Goal: Check status: Check status

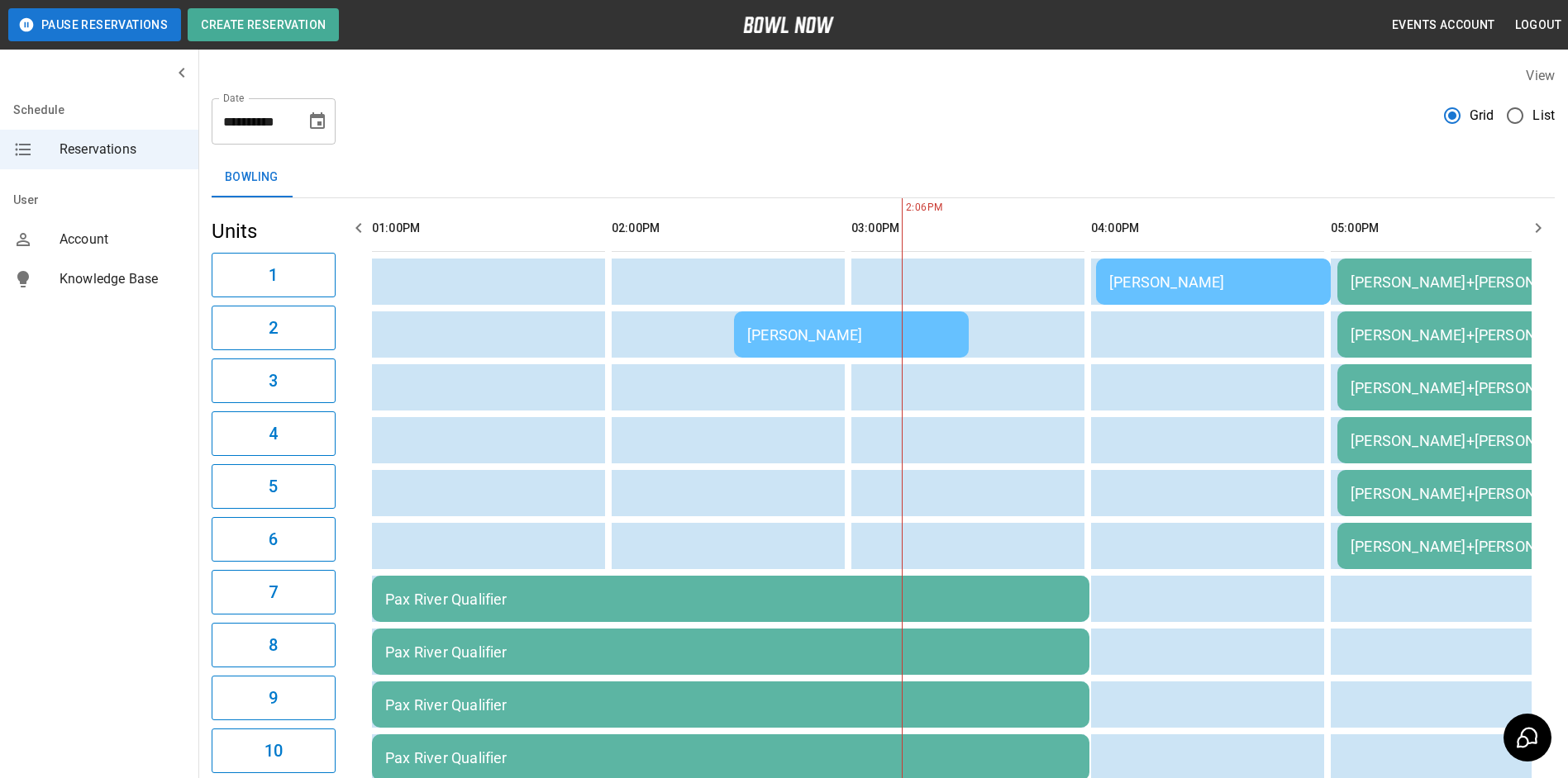
scroll to position [0, 479]
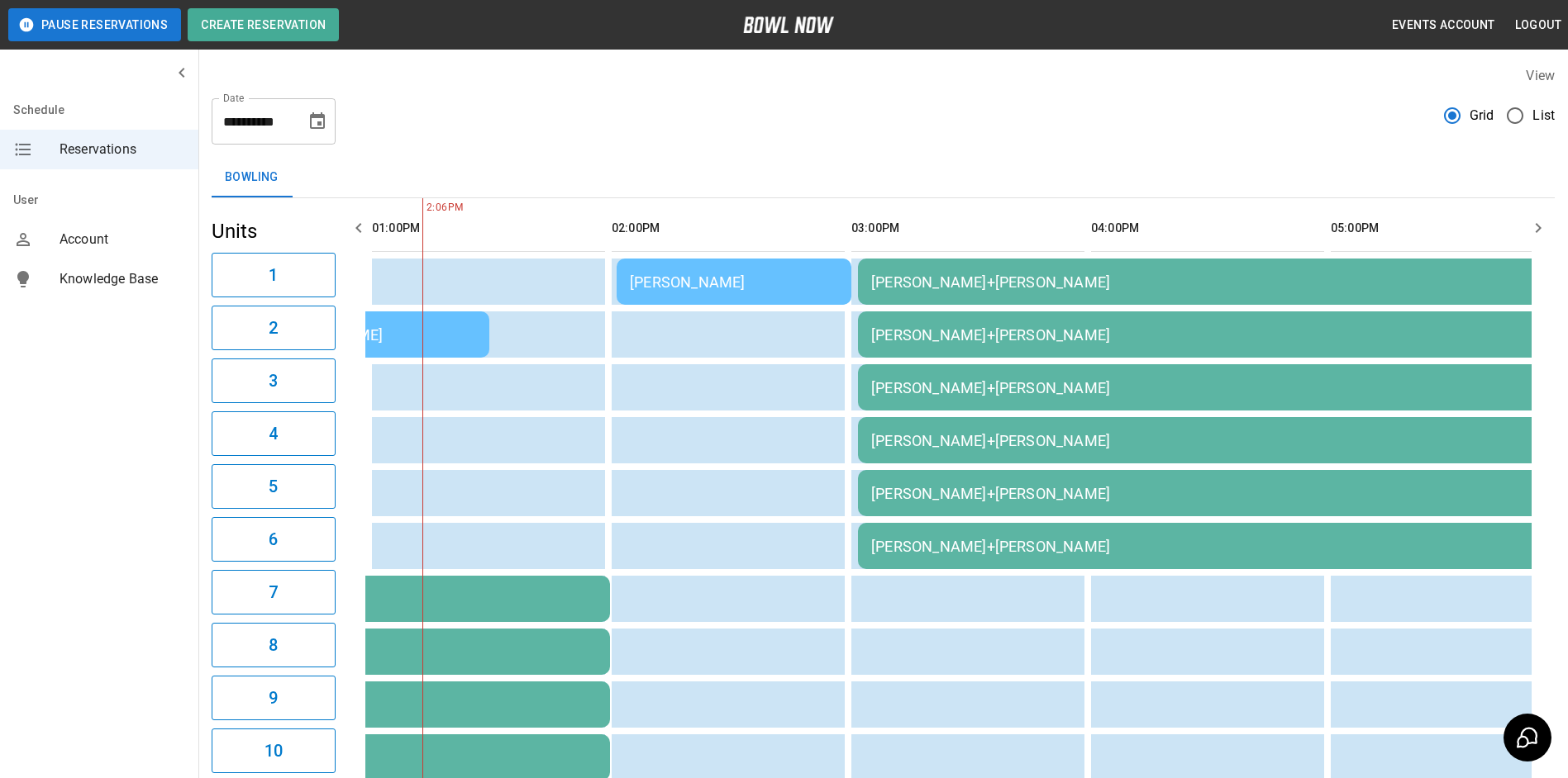
click at [679, 274] on div "[PERSON_NAME]" at bounding box center [733, 281] width 208 height 17
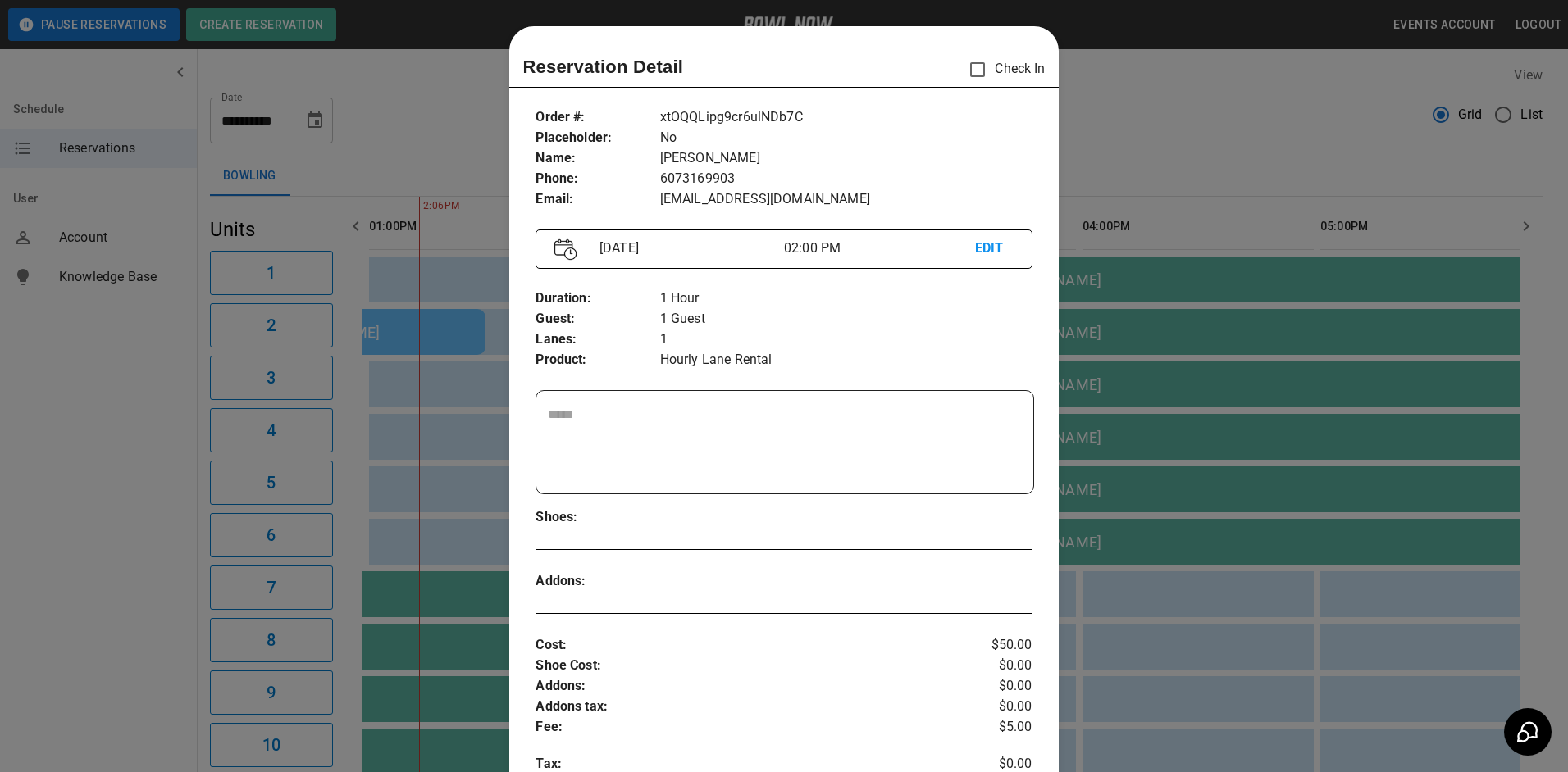
scroll to position [26, 0]
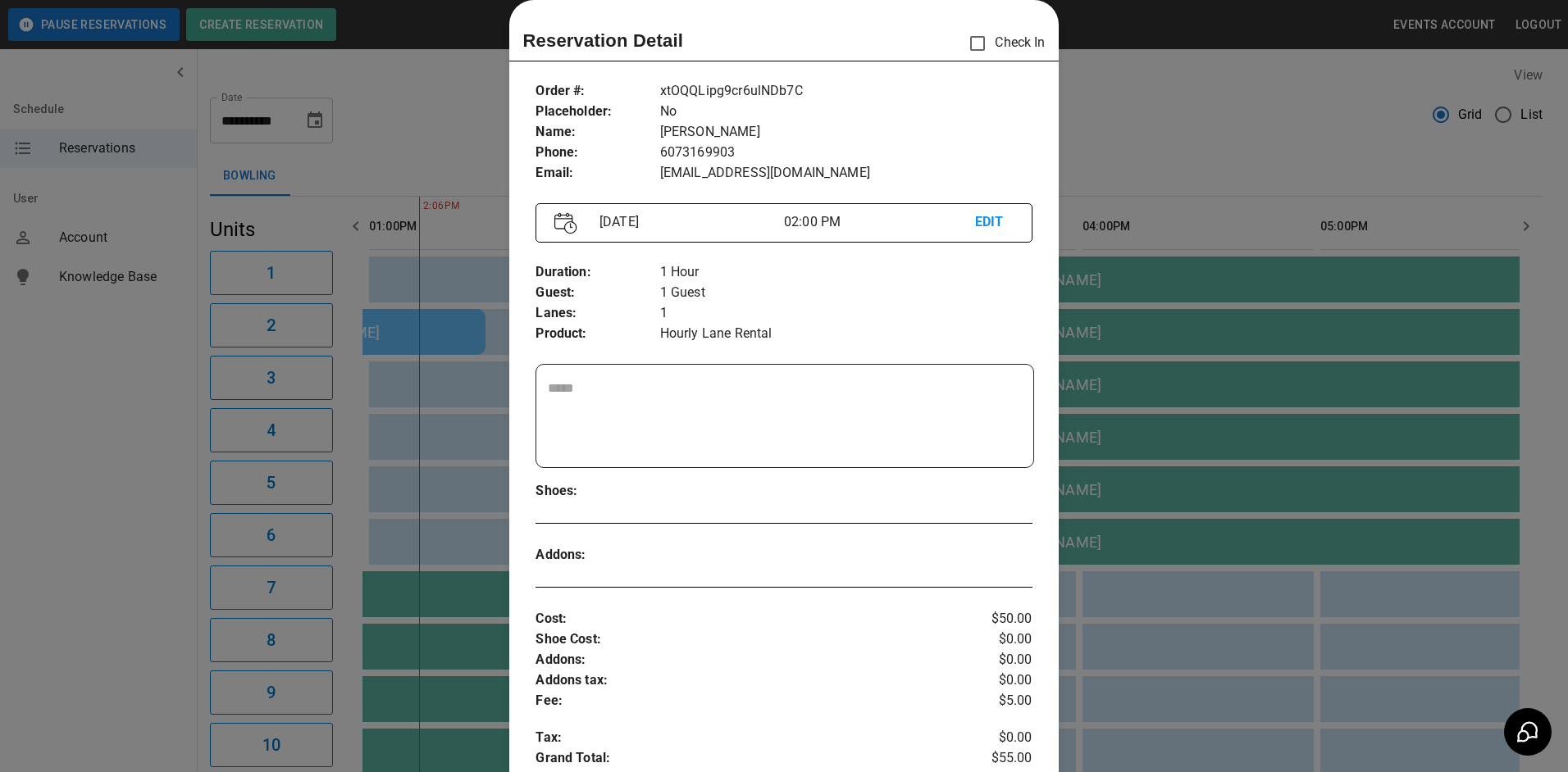
drag, startPoint x: 1172, startPoint y: 135, endPoint x: 1123, endPoint y: 130, distance: 49.3
click at [1124, 130] on div at bounding box center [784, 386] width 1568 height 772
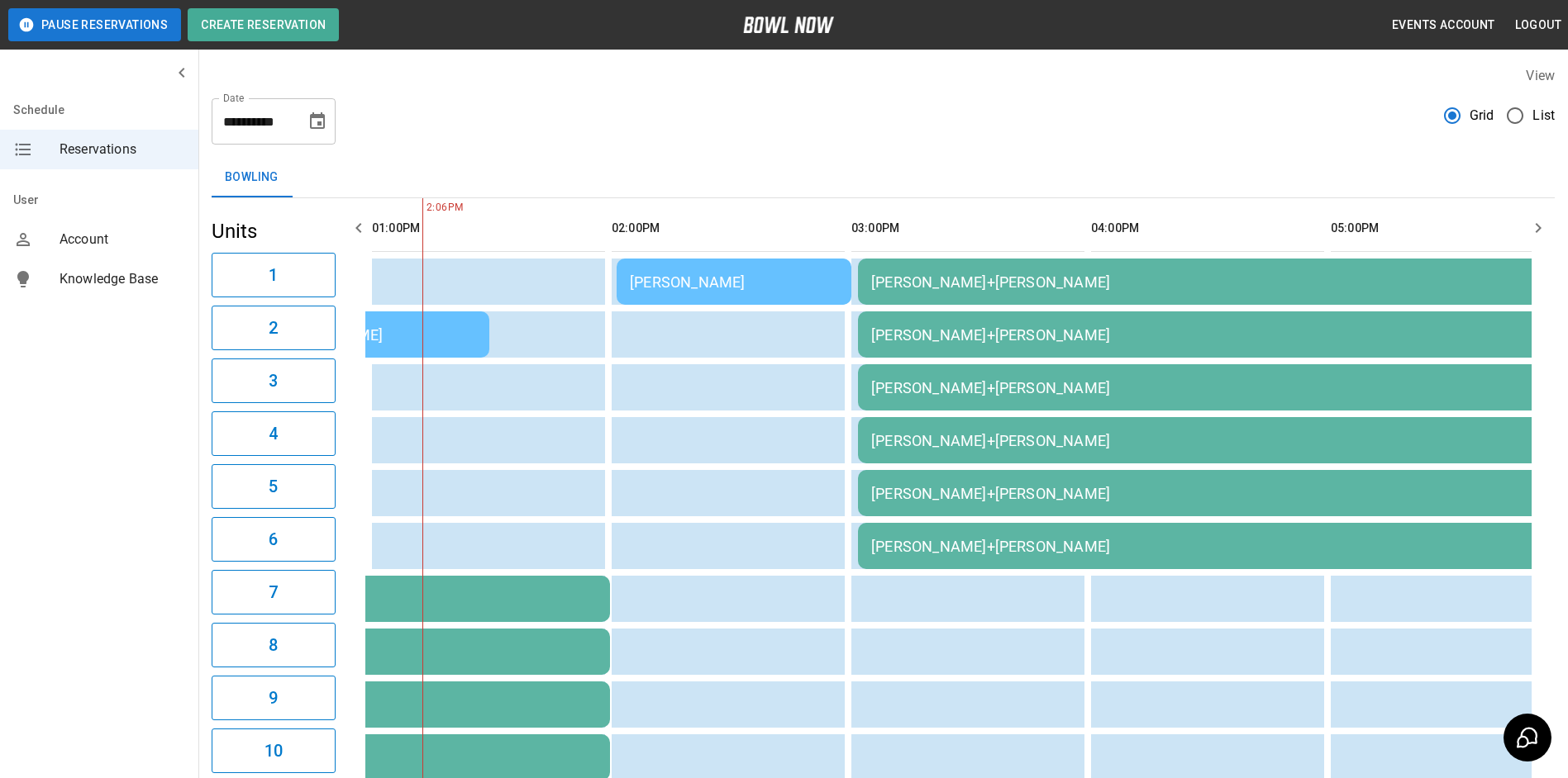
click at [1004, 272] on td "[PERSON_NAME]+[PERSON_NAME]" at bounding box center [1216, 281] width 718 height 46
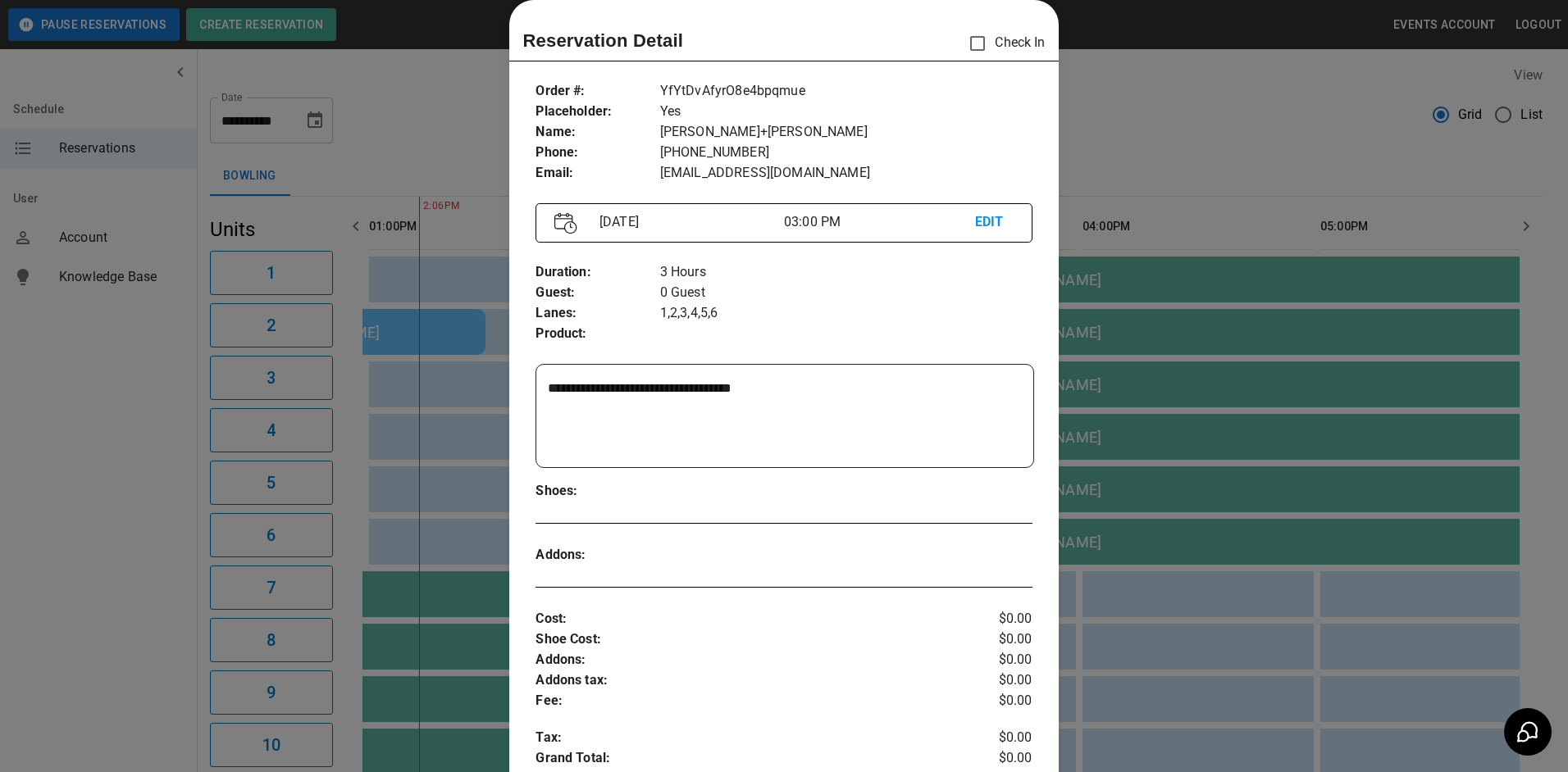
click at [1112, 145] on div at bounding box center [784, 386] width 1568 height 772
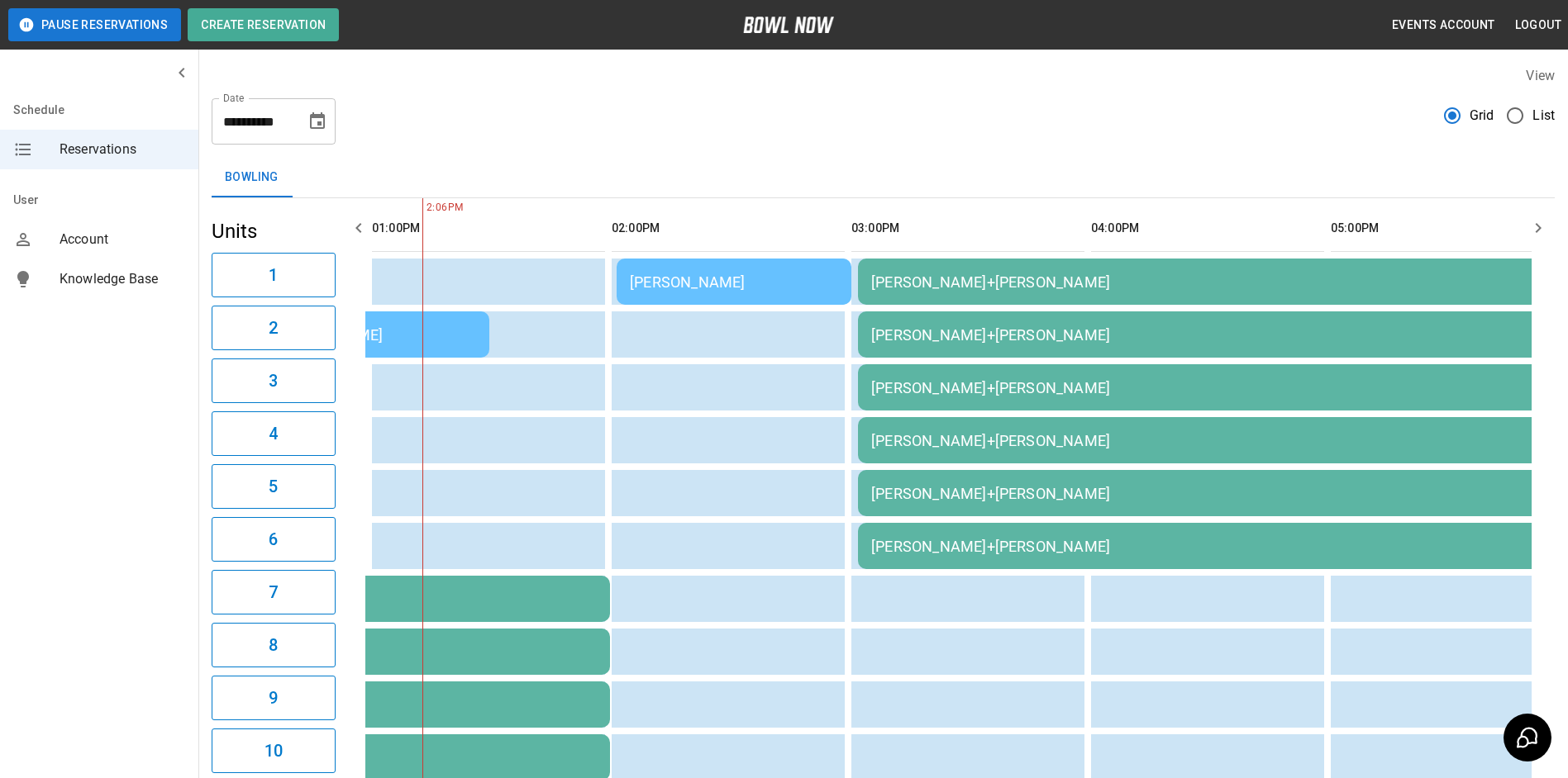
click at [746, 289] on div "[PERSON_NAME]" at bounding box center [733, 281] width 208 height 17
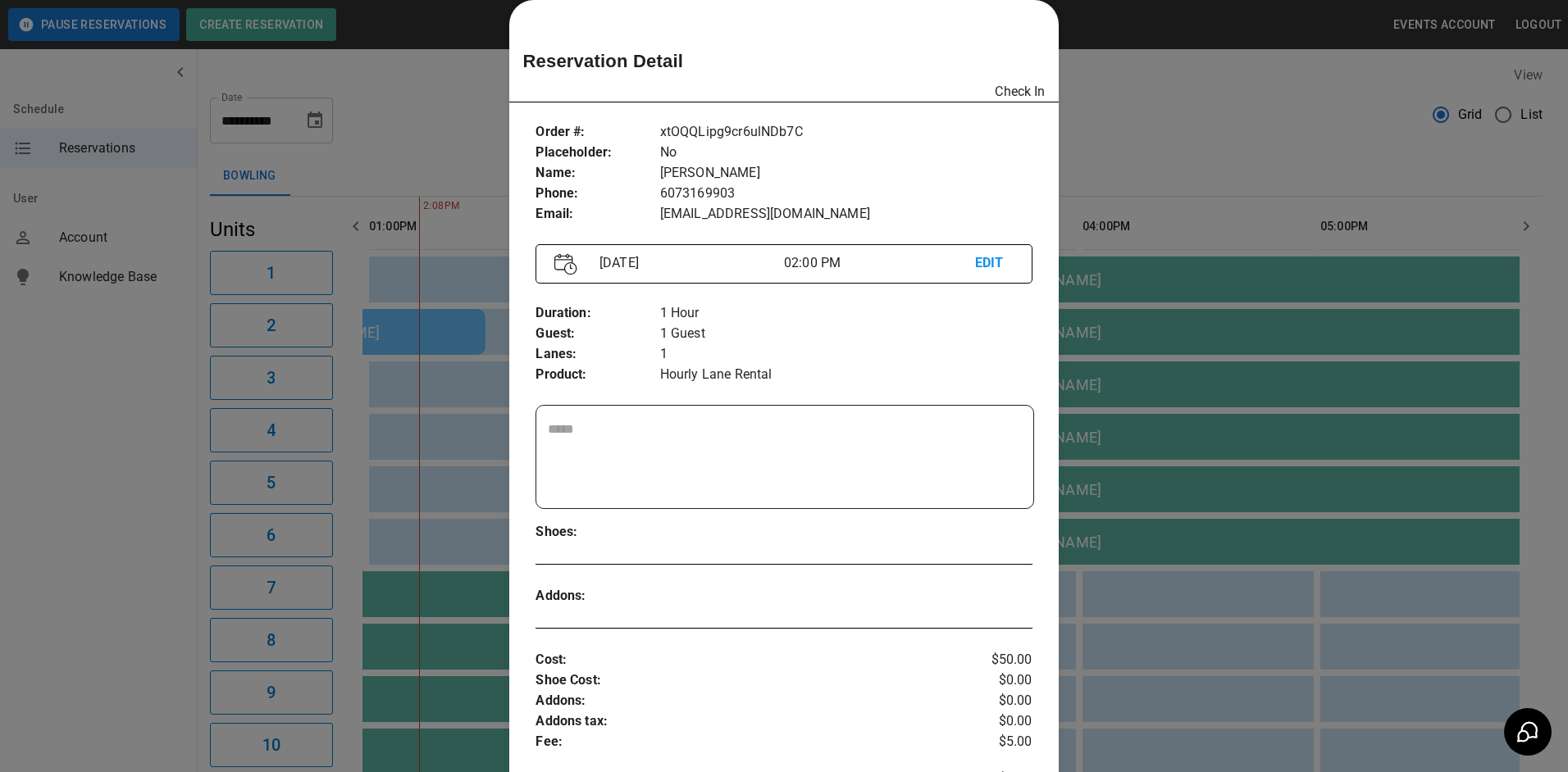
click at [1103, 100] on div at bounding box center [784, 386] width 1568 height 772
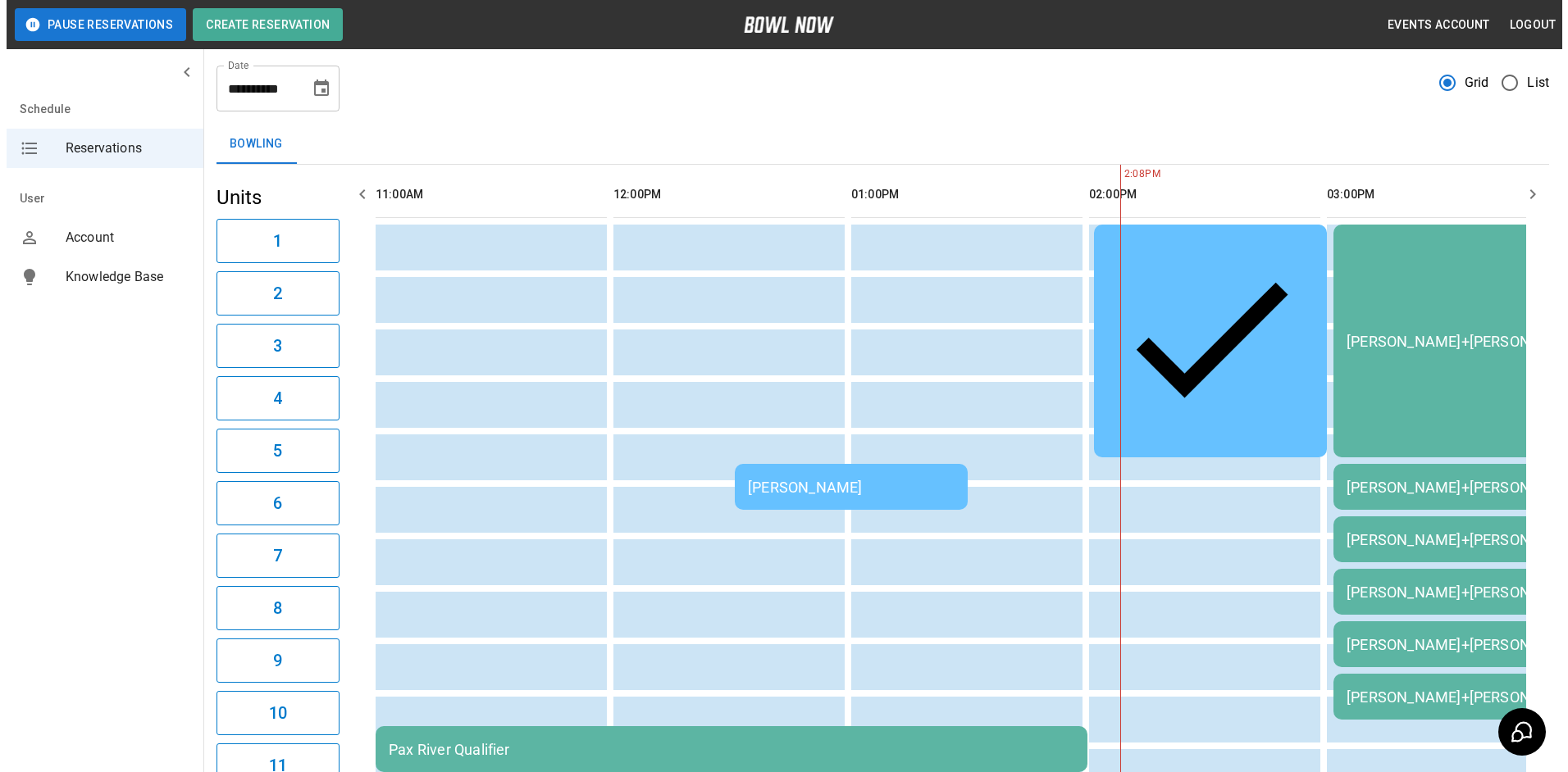
scroll to position [0, 0]
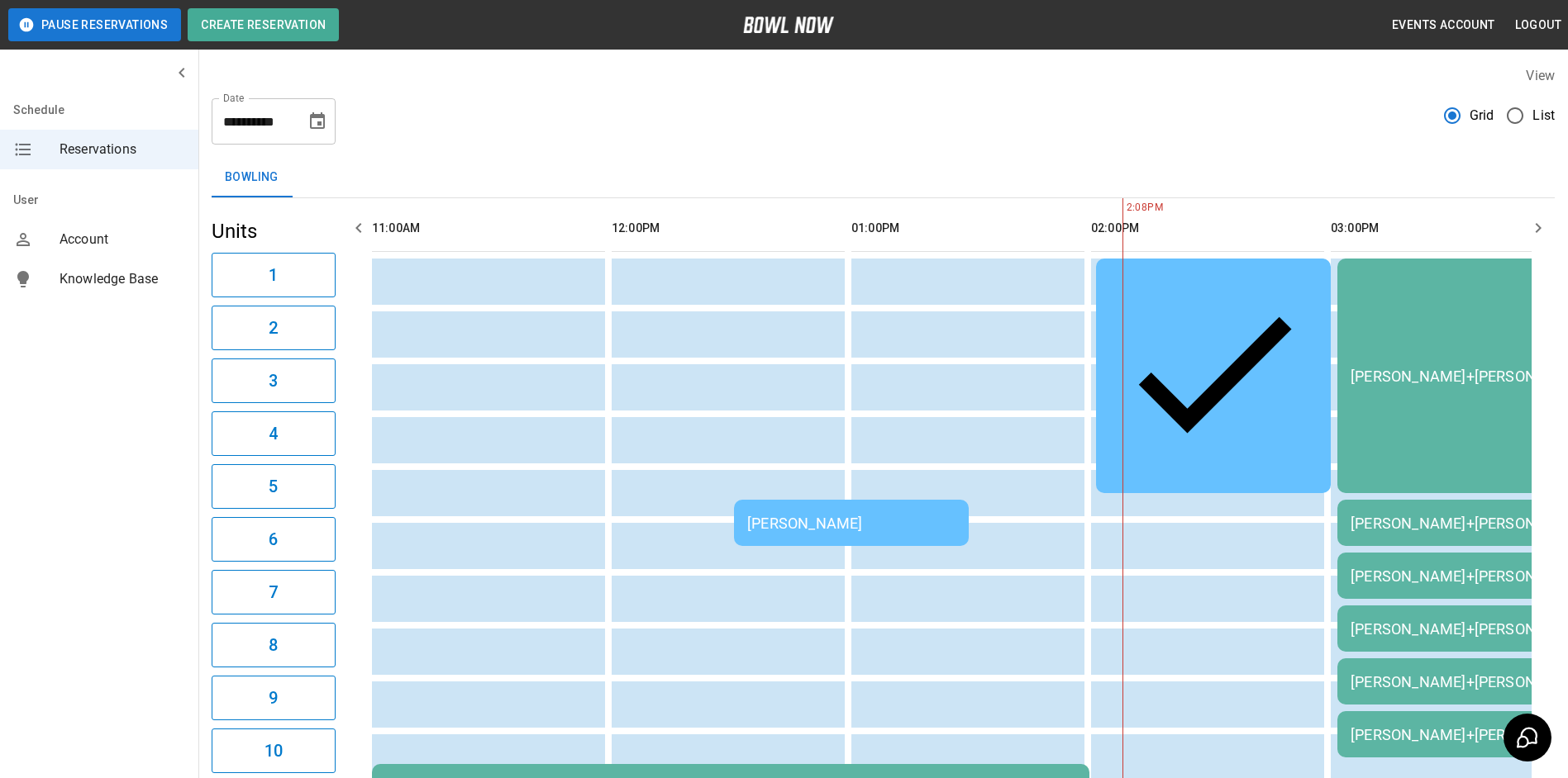
click at [907, 499] on td "[PERSON_NAME]" at bounding box center [851, 522] width 235 height 46
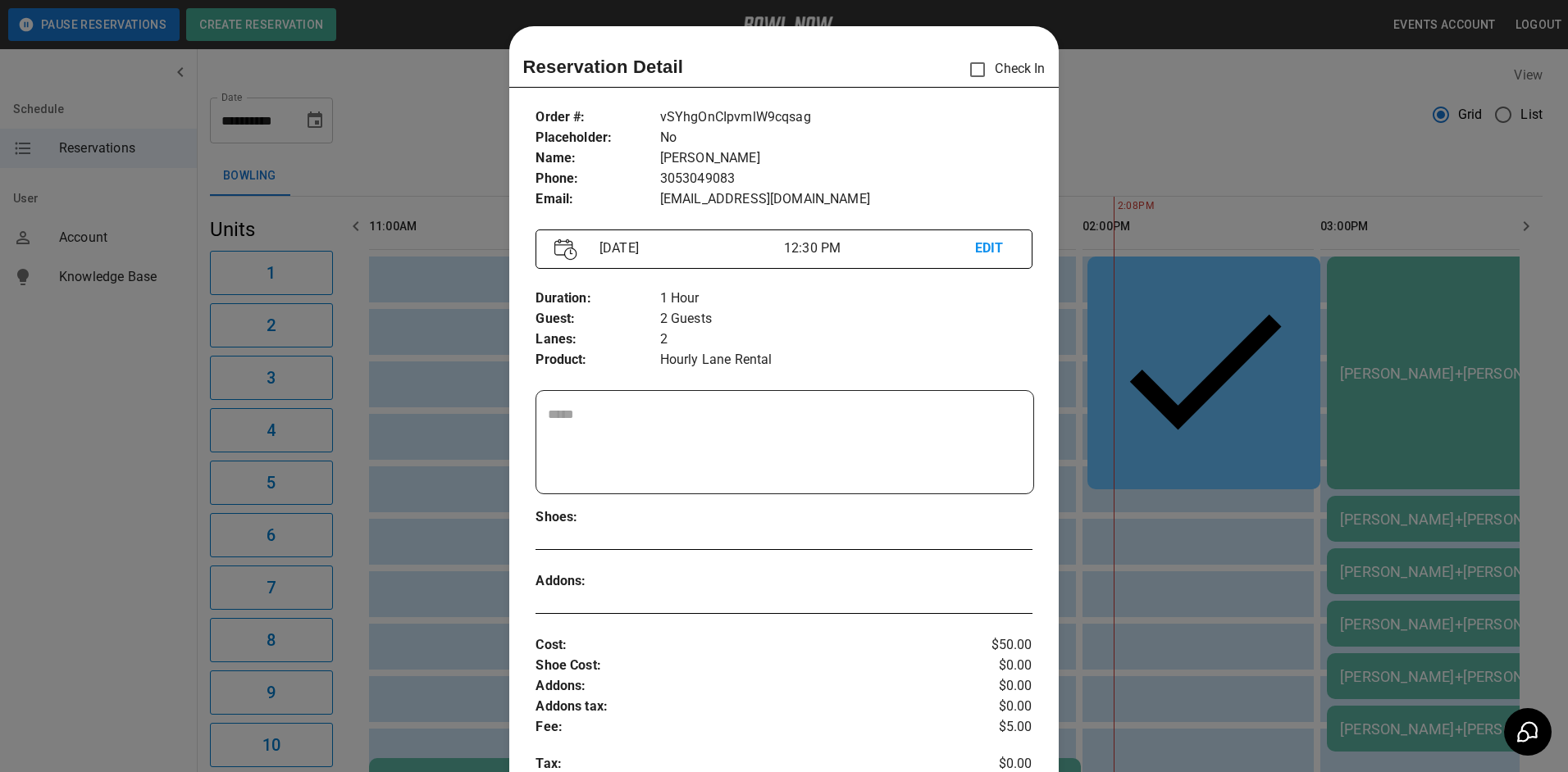
scroll to position [26, 0]
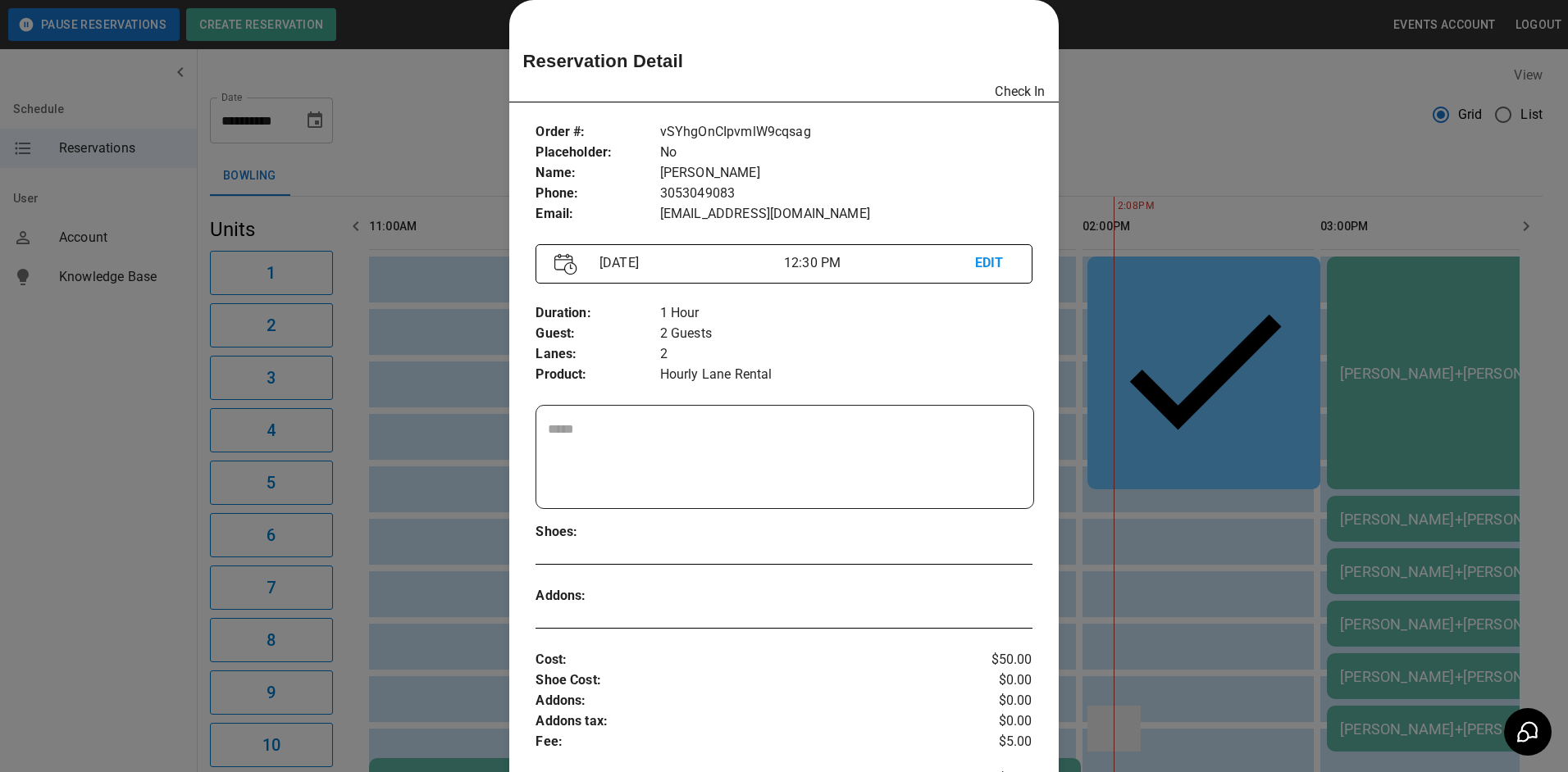
click at [1148, 475] on div at bounding box center [784, 386] width 1568 height 772
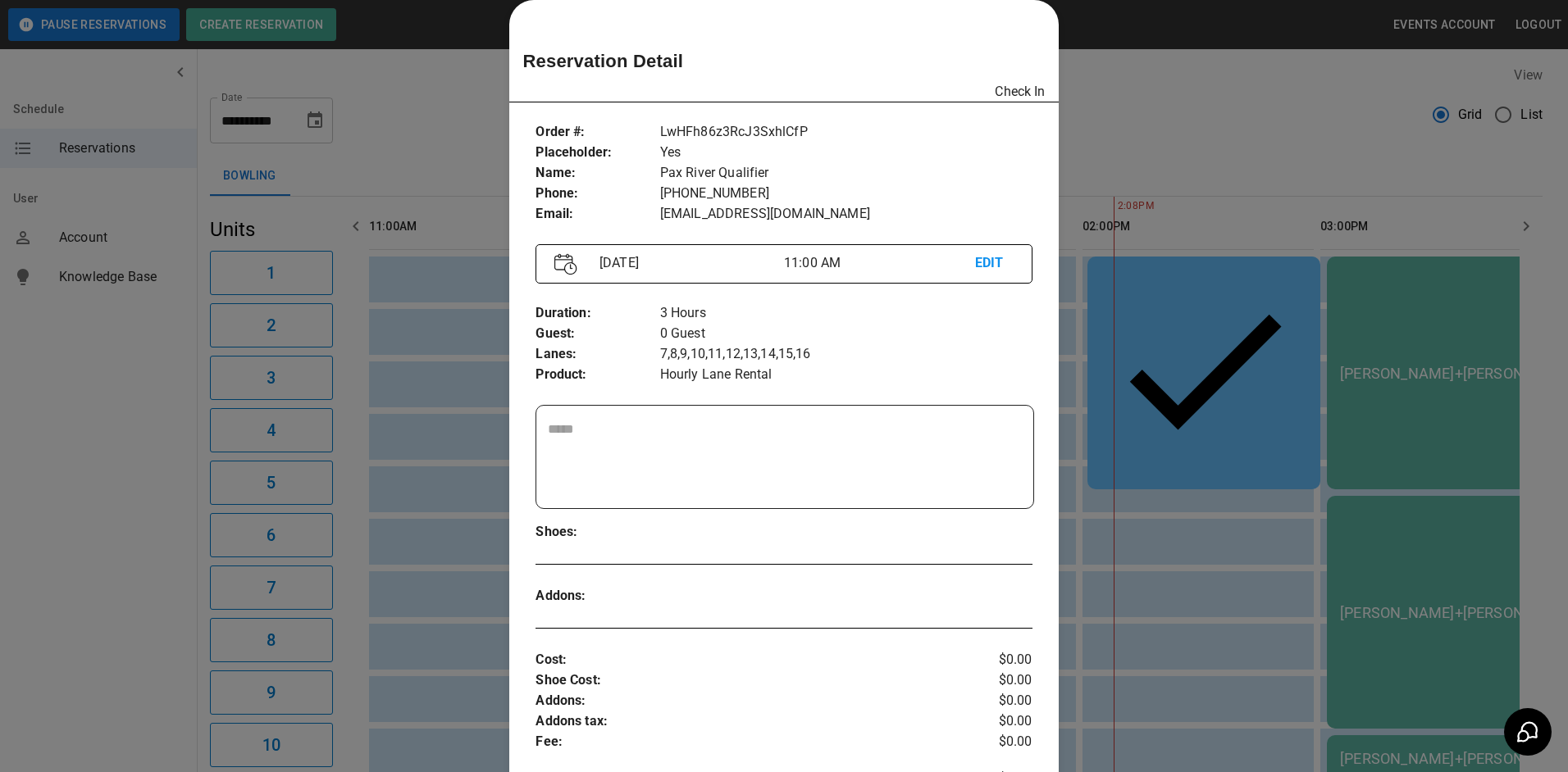
click at [1191, 537] on div at bounding box center [784, 386] width 1568 height 772
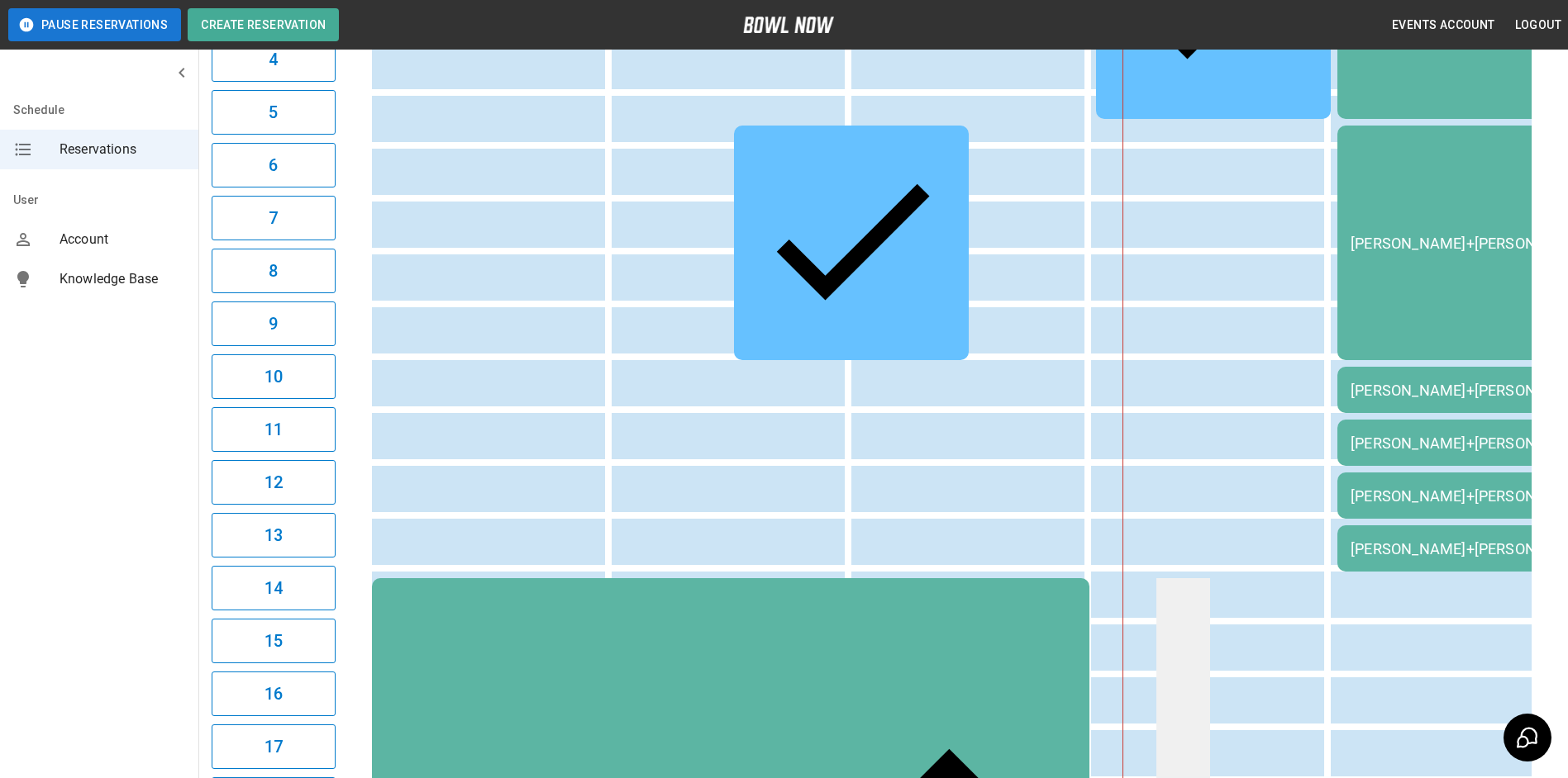
scroll to position [413, 0]
